Goal: Find specific page/section: Find specific page/section

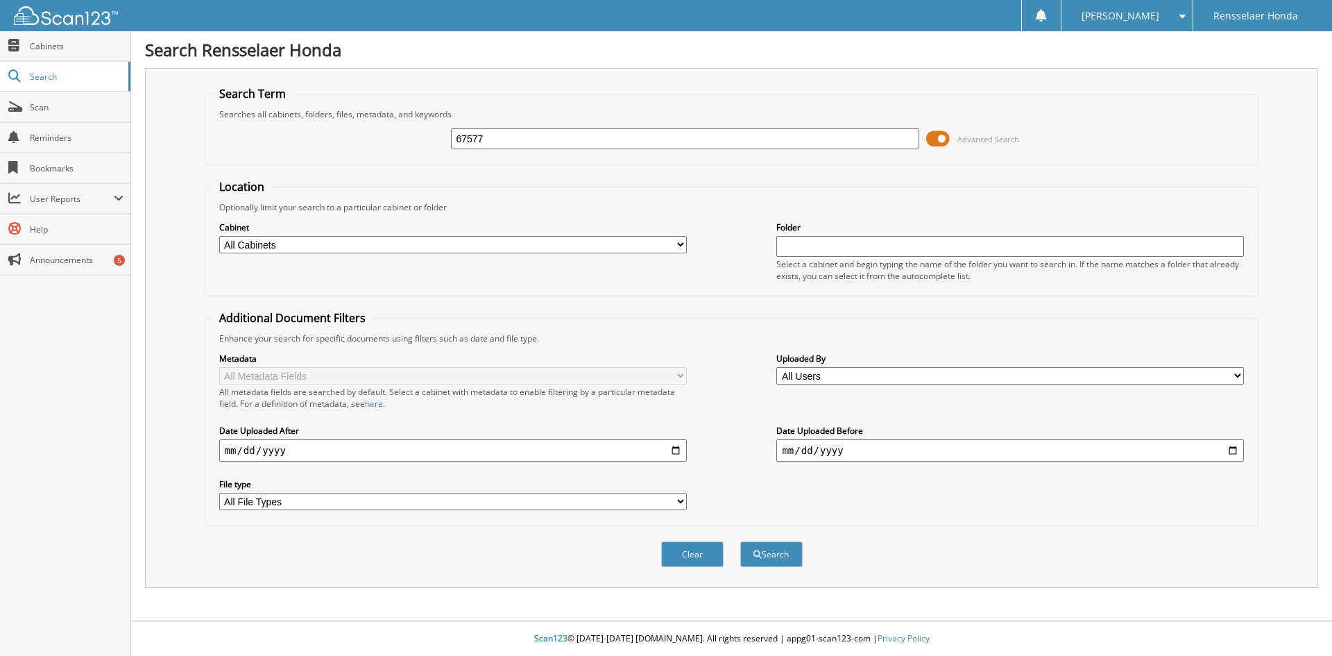
type input "67577"
click at [740, 541] on button "Search" at bounding box center [771, 554] width 62 height 26
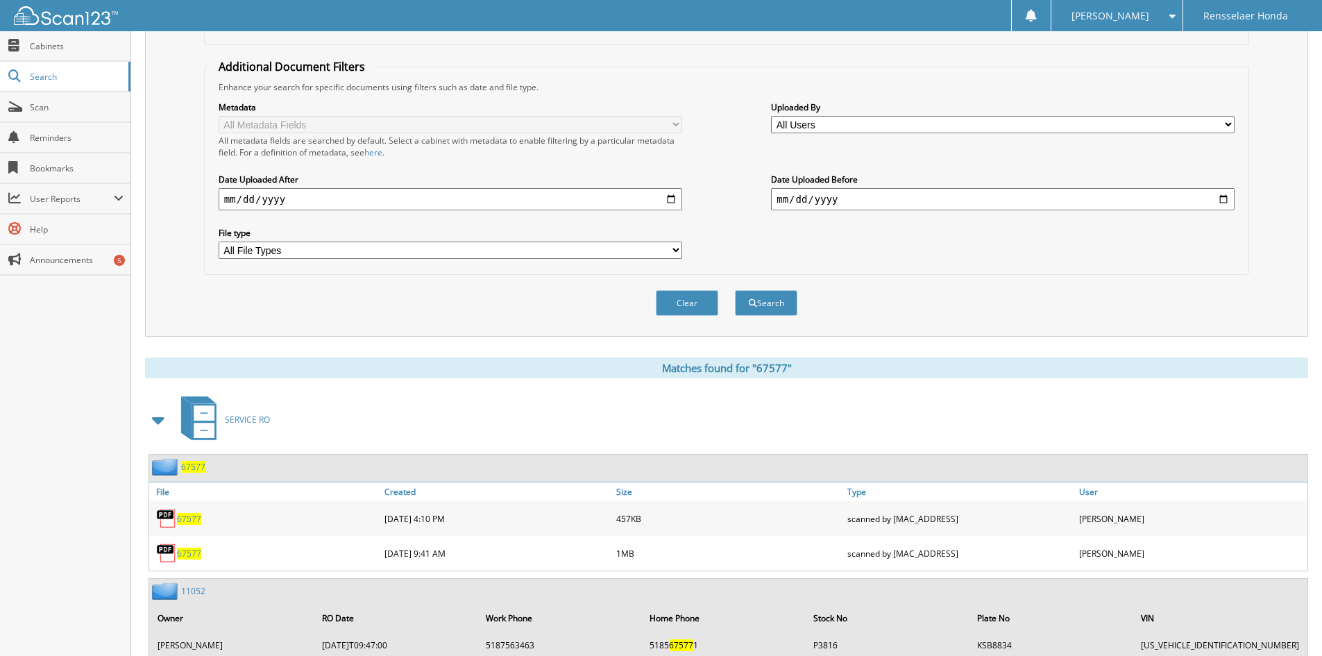
scroll to position [278, 0]
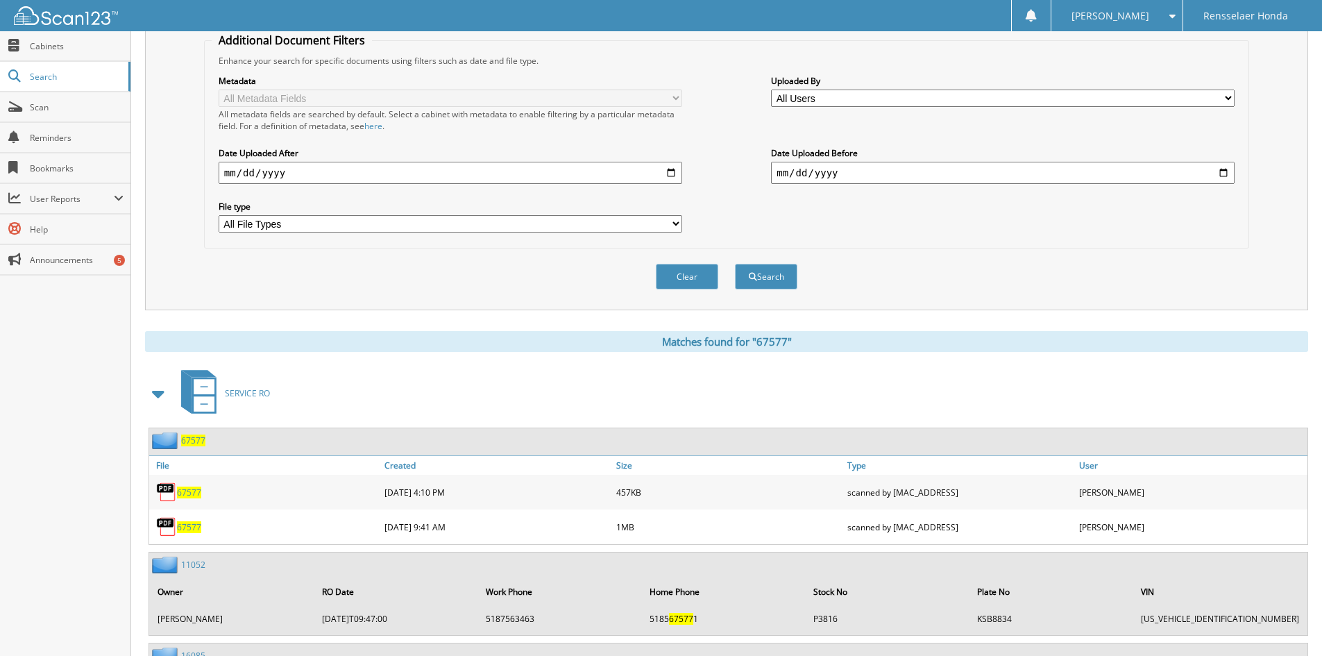
click at [183, 529] on span "67577" at bounding box center [189, 527] width 24 height 12
